Goal: Transaction & Acquisition: Purchase product/service

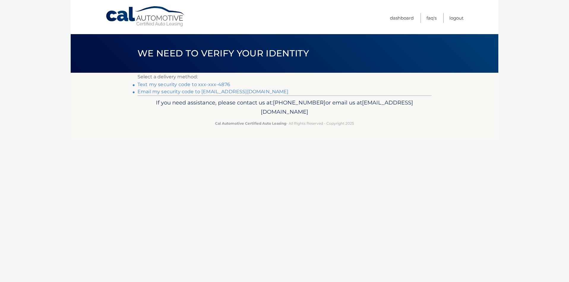
click at [213, 86] on link "Text my security code to xxx-xxx-4876" at bounding box center [183, 85] width 93 height 6
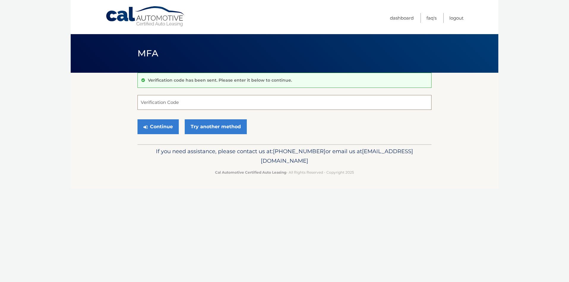
click at [169, 97] on input "Verification Code" at bounding box center [284, 102] width 294 height 15
type input "298630"
click at [158, 126] on button "Continue" at bounding box center [157, 126] width 41 height 15
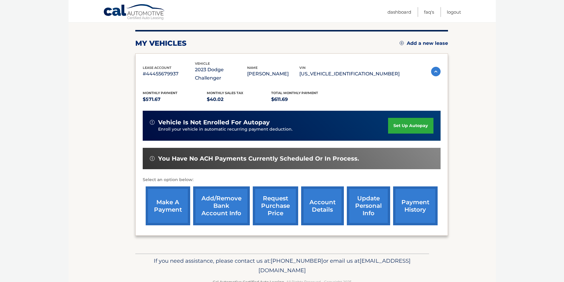
scroll to position [78, 0]
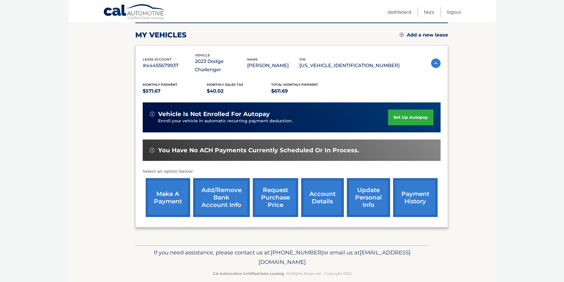
click at [169, 194] on link "make a payment" at bounding box center [168, 197] width 45 height 39
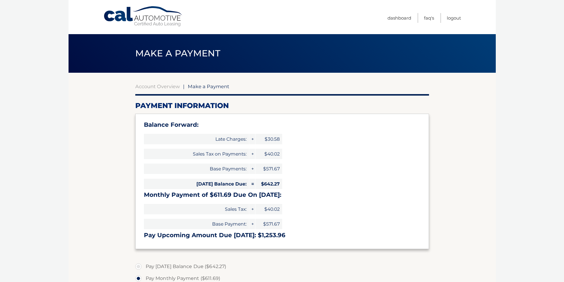
select select "NGI1MDQyMzEtMTkwYS00MTQzLWE3MWEtZTg5YzU5YjRlNWEz"
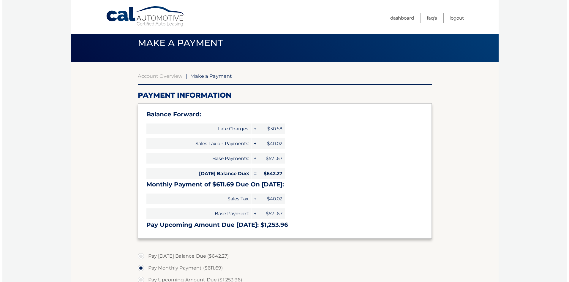
scroll to position [148, 0]
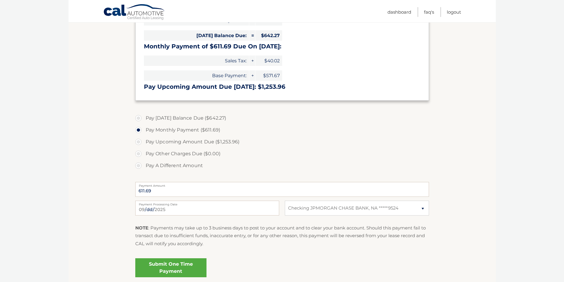
click at [164, 267] on link "Submit One Time Payment" at bounding box center [170, 267] width 71 height 19
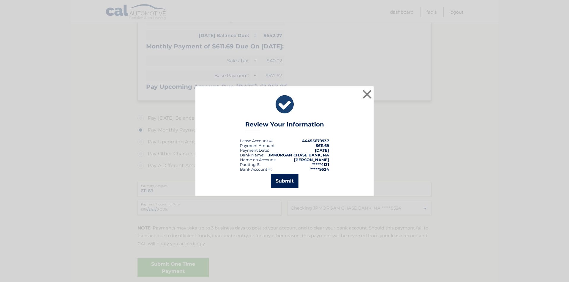
click at [283, 179] on button "Submit" at bounding box center [285, 181] width 28 height 14
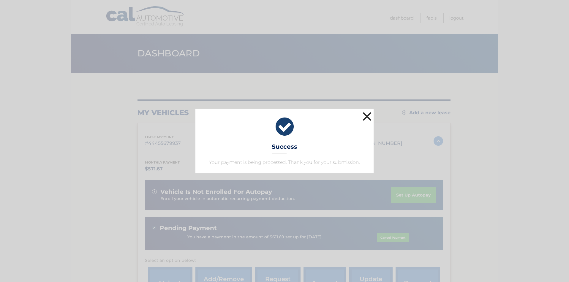
click at [366, 117] on button "×" at bounding box center [367, 116] width 12 height 12
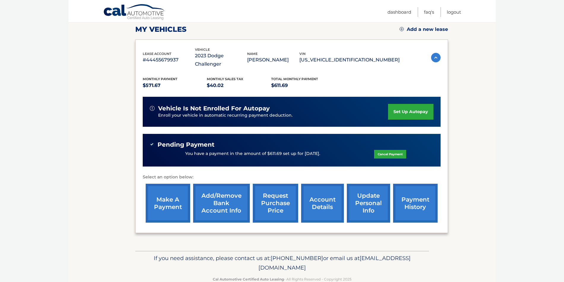
scroll to position [89, 0]
